Goal: Task Accomplishment & Management: Manage account settings

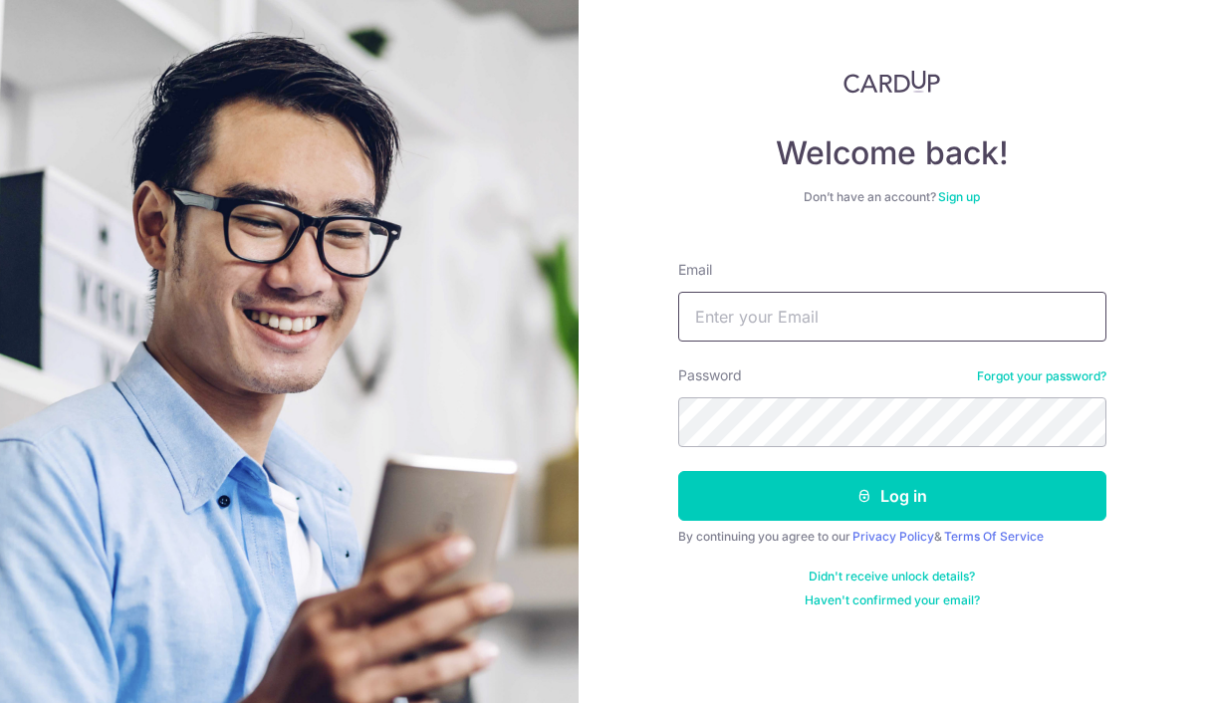
click at [1036, 292] on input "Email" at bounding box center [892, 317] width 428 height 50
type input "[EMAIL_ADDRESS][DOMAIN_NAME]"
click at [891, 471] on button "Log in" at bounding box center [892, 496] width 428 height 50
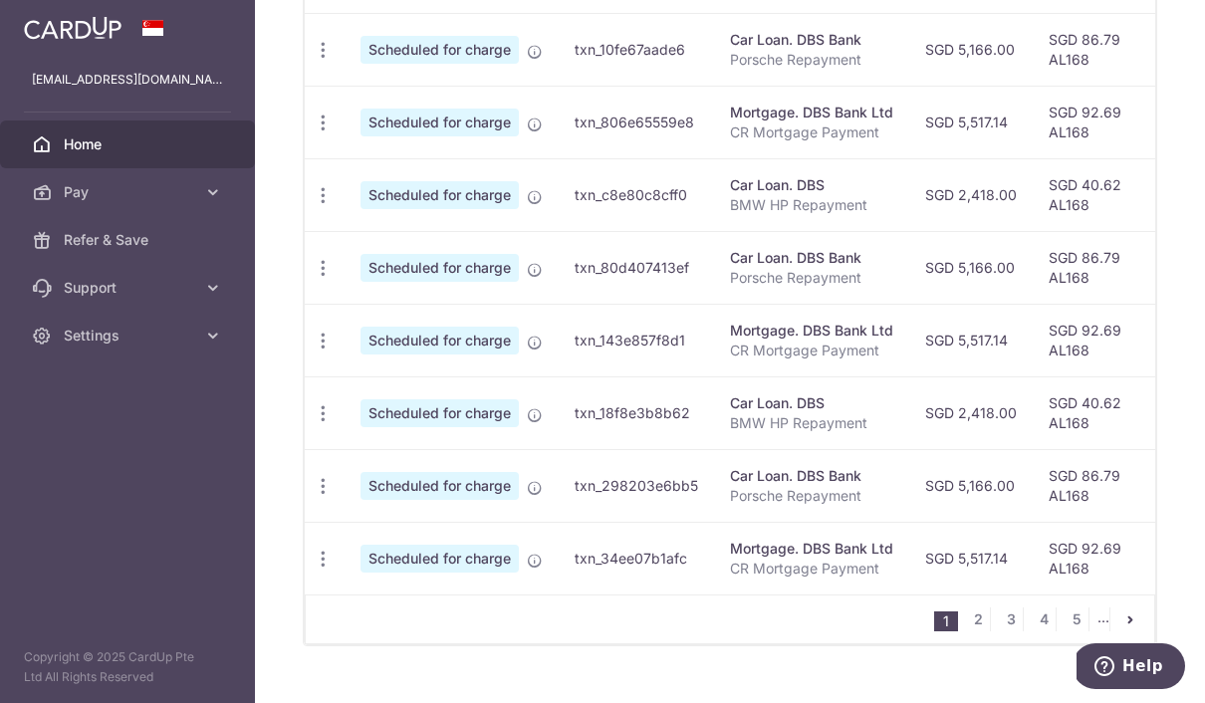
scroll to position [846, 0]
click at [977, 632] on link "2" at bounding box center [978, 620] width 24 height 24
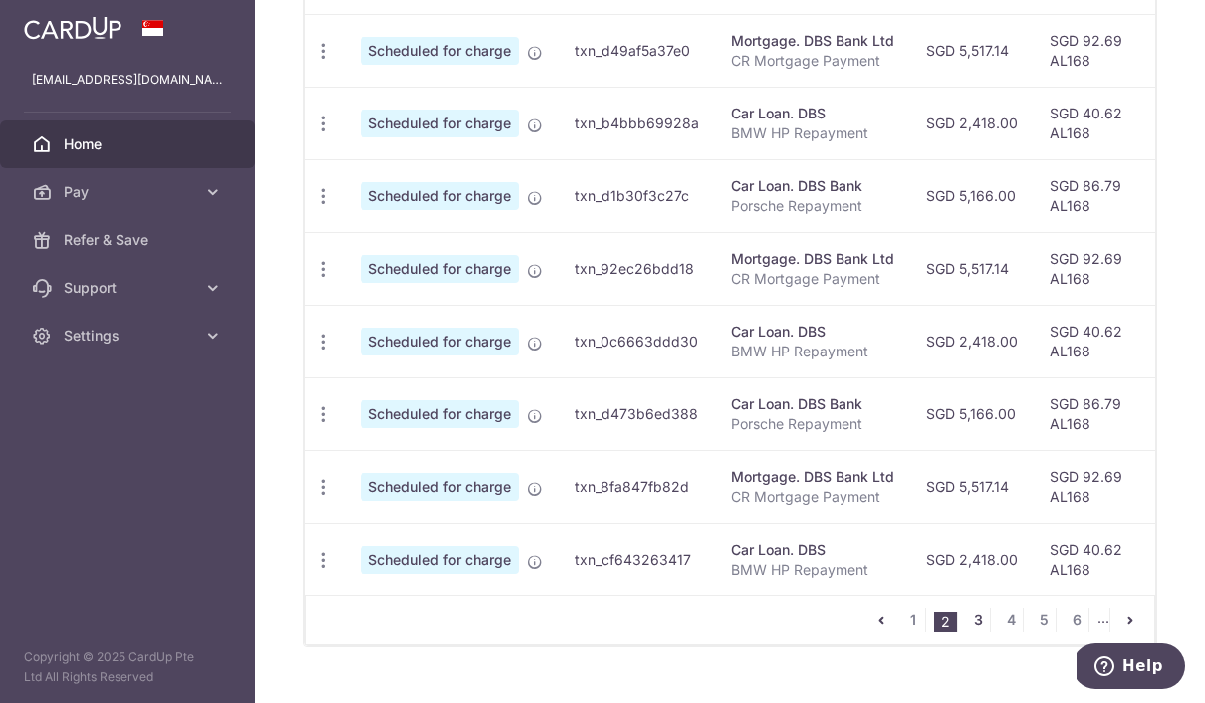
click at [988, 632] on link "3" at bounding box center [978, 620] width 24 height 24
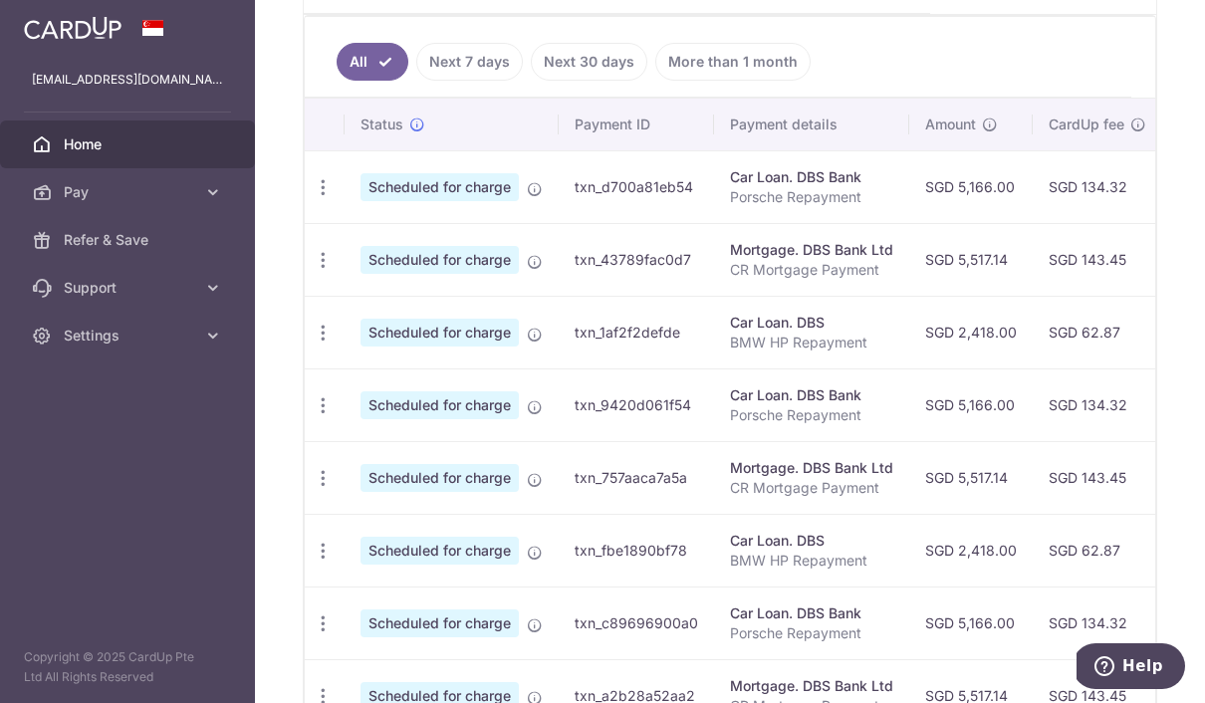
scroll to position [520, 0]
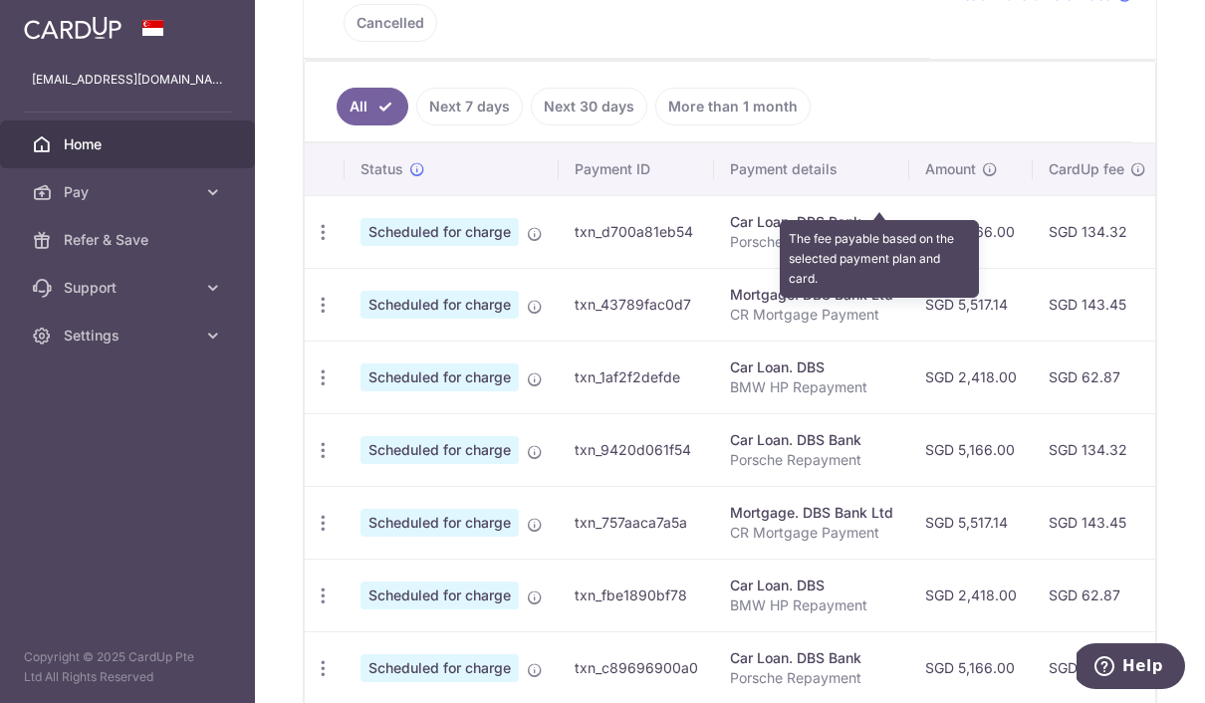
click at [1130, 177] on icon at bounding box center [1138, 169] width 16 height 16
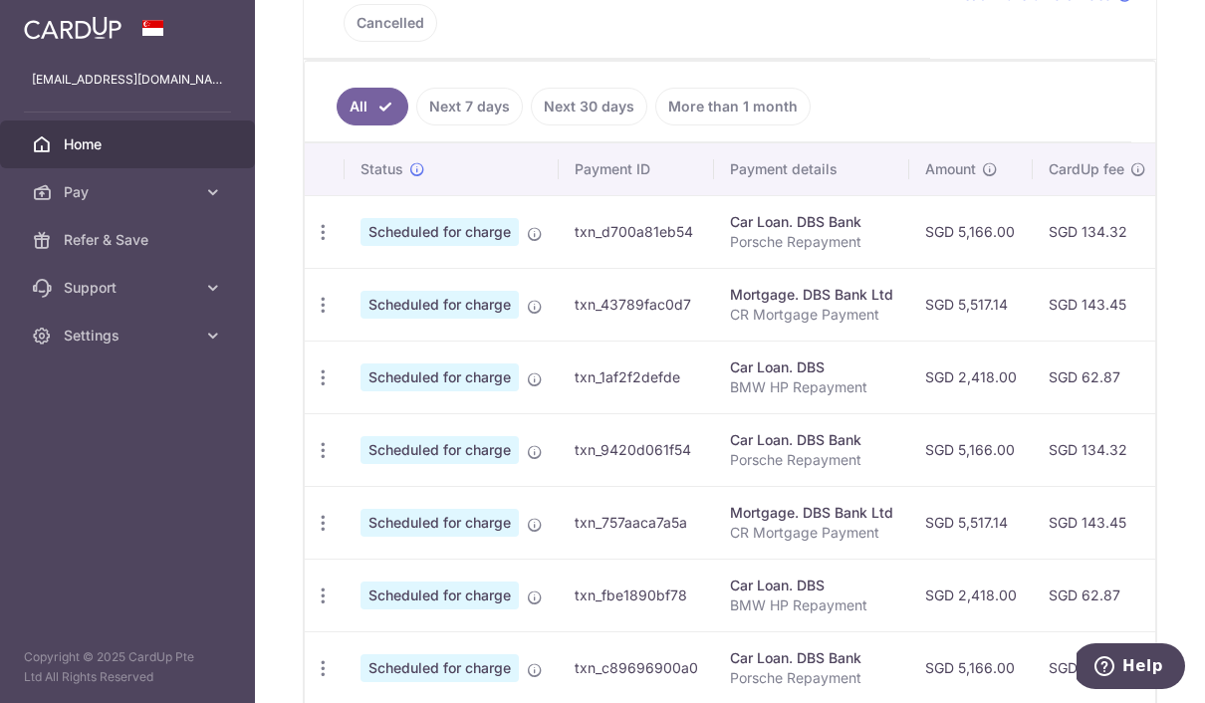
click at [1053, 123] on ul "All Next 7 days Next 30 days More than 1 month" at bounding box center [718, 102] width 827 height 81
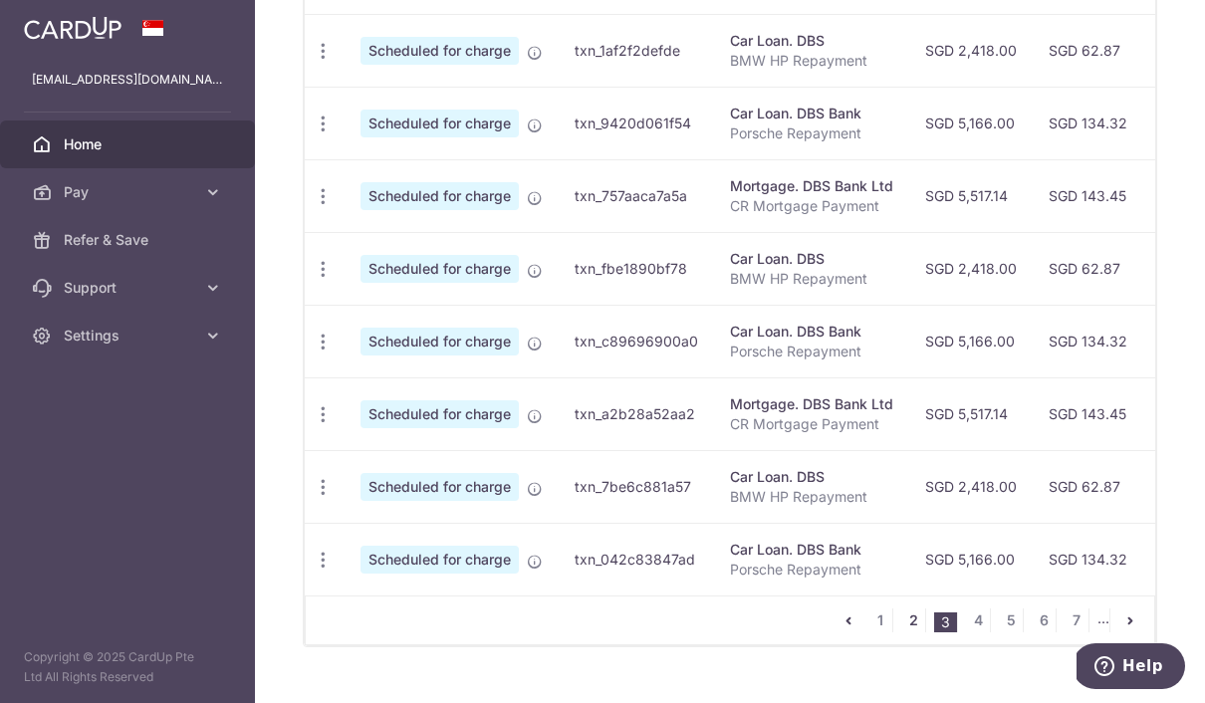
click at [916, 632] on link "2" at bounding box center [913, 620] width 24 height 24
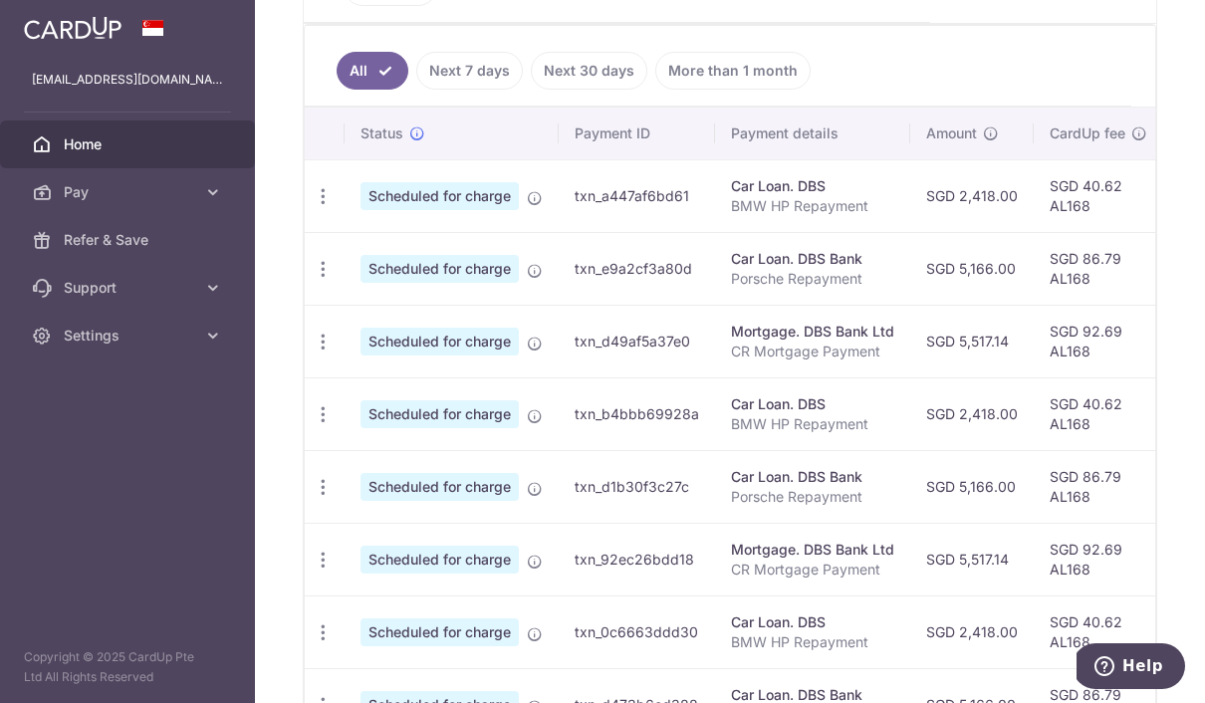
scroll to position [558, 0]
